Goal: Information Seeking & Learning: Learn about a topic

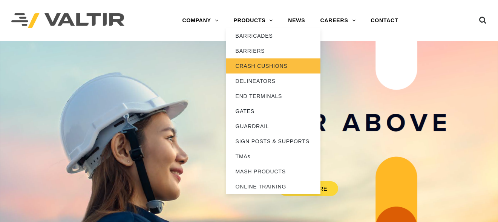
click at [263, 63] on link "CRASH CUSHIONS" at bounding box center [273, 65] width 94 height 15
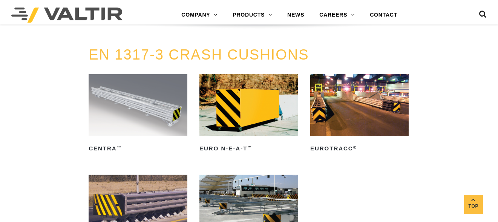
scroll to position [1999, 0]
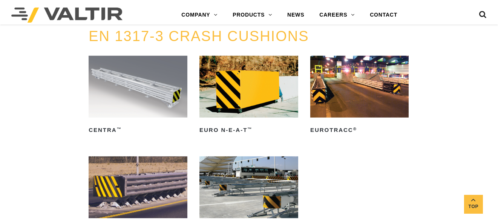
click at [165, 82] on img at bounding box center [138, 86] width 99 height 61
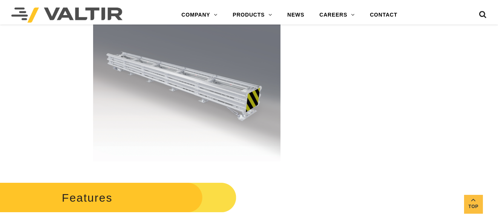
scroll to position [189, 0]
